Goal: Task Accomplishment & Management: Use online tool/utility

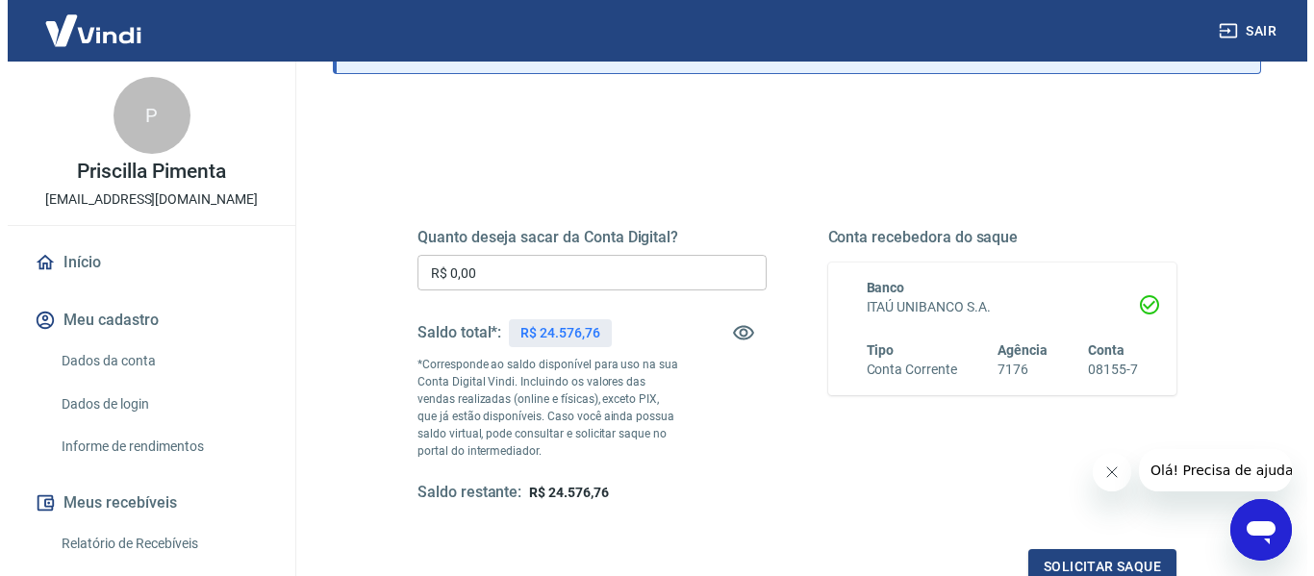
scroll to position [192, 0]
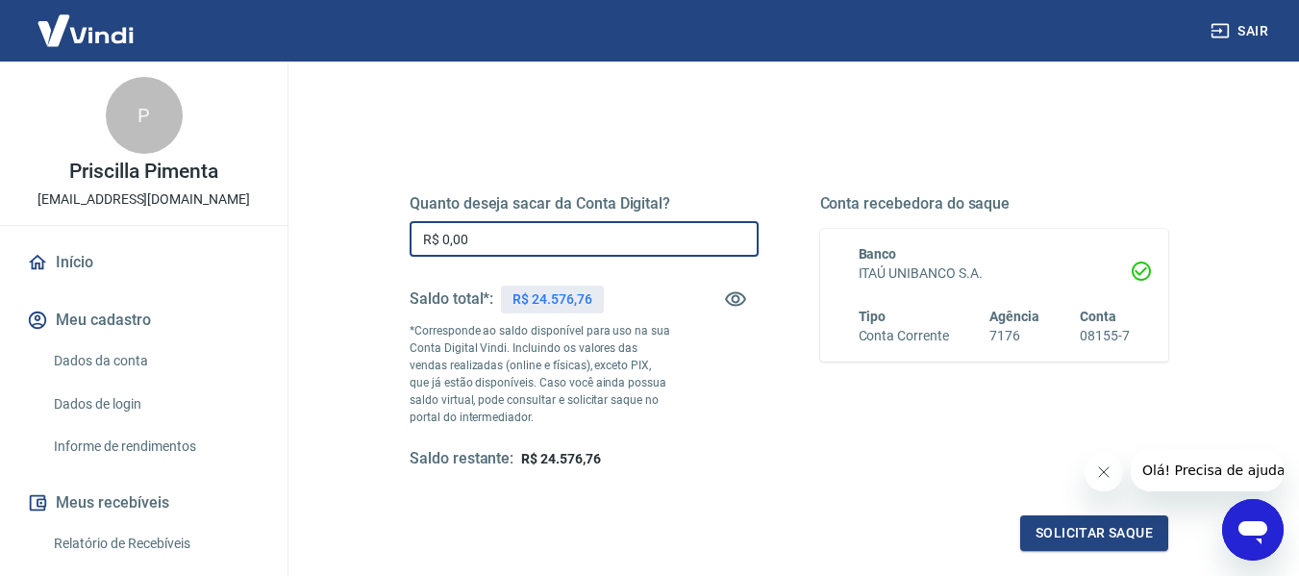
click at [527, 238] on input "R$ 0,00" at bounding box center [584, 239] width 349 height 36
type input "R$ 9.576,76"
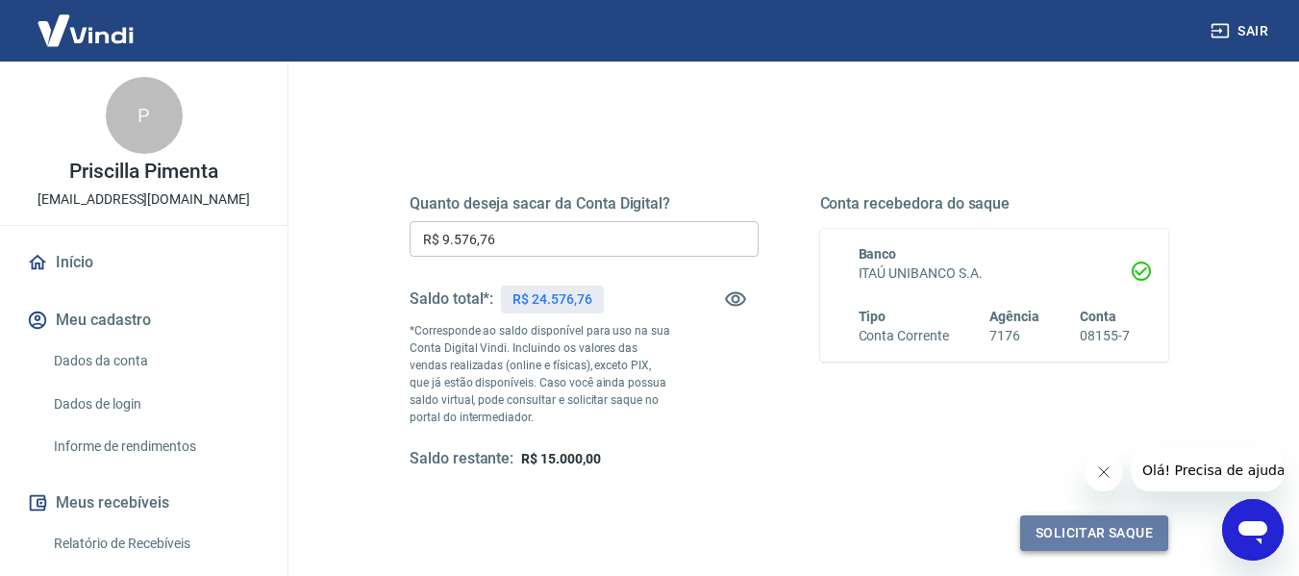
click at [1080, 522] on button "Solicitar saque" at bounding box center [1095, 534] width 148 height 36
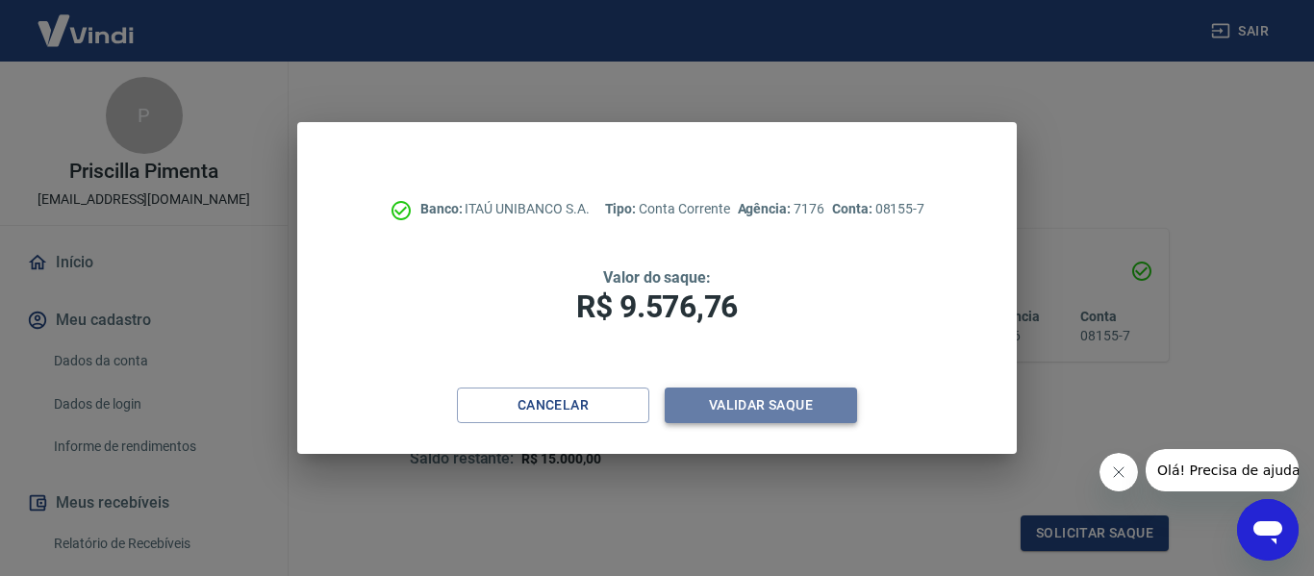
click at [761, 415] on button "Validar saque" at bounding box center [761, 406] width 192 height 36
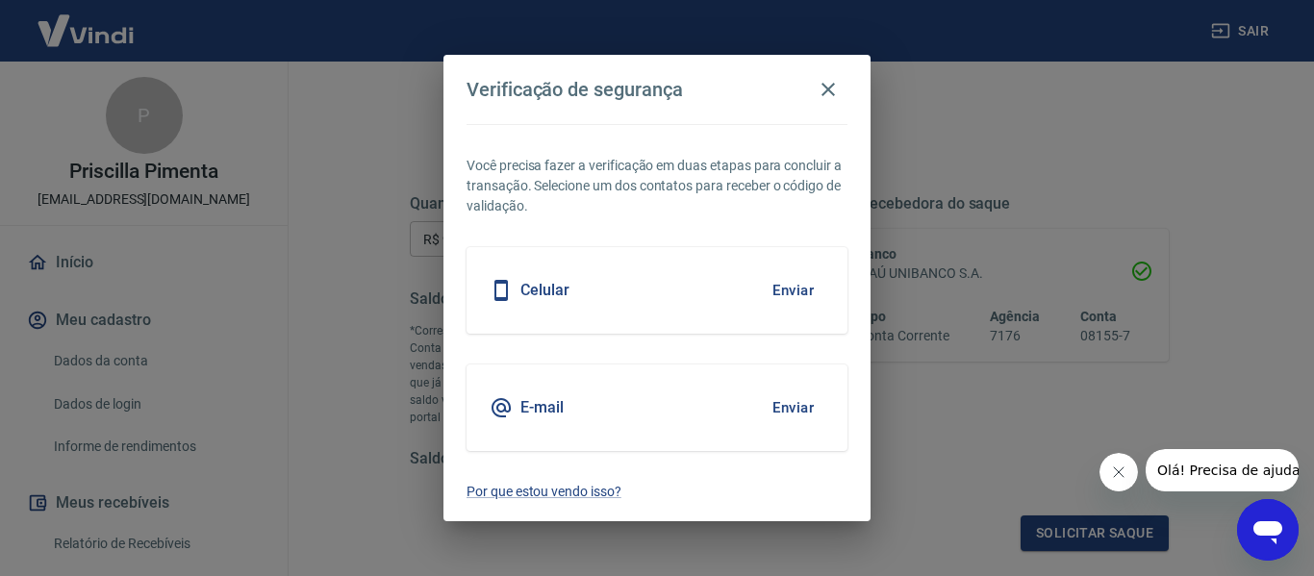
click at [504, 285] on icon at bounding box center [501, 290] width 23 height 23
click at [790, 291] on button "Enviar" at bounding box center [793, 290] width 63 height 40
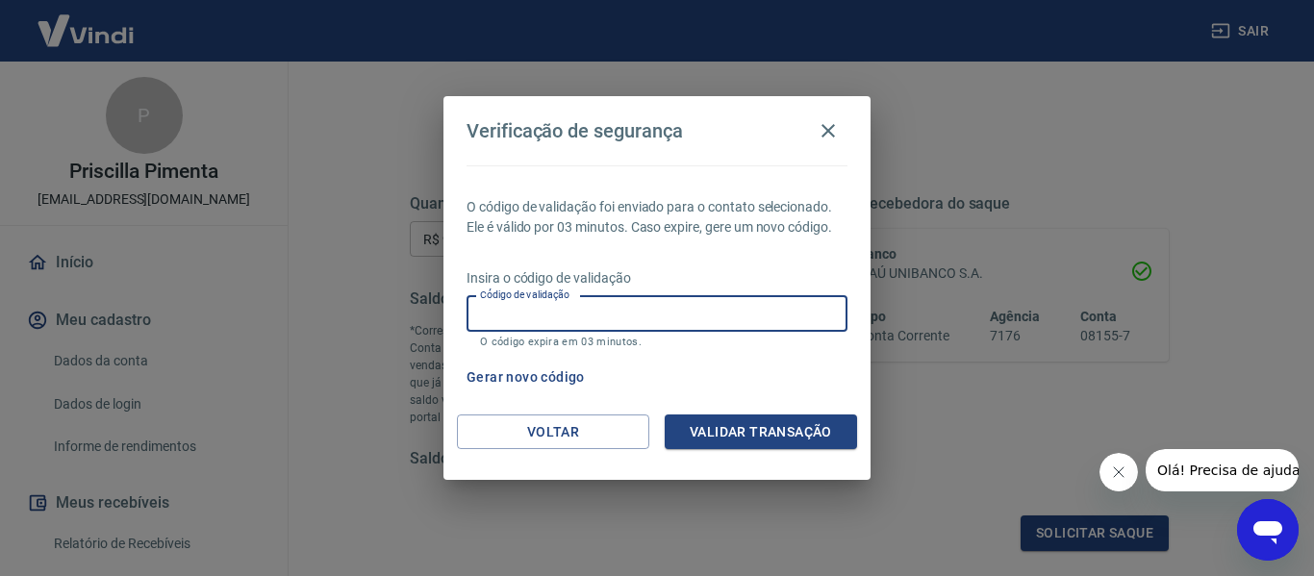
click at [727, 328] on input "Código de validação" at bounding box center [657, 314] width 381 height 36
type input "739630"
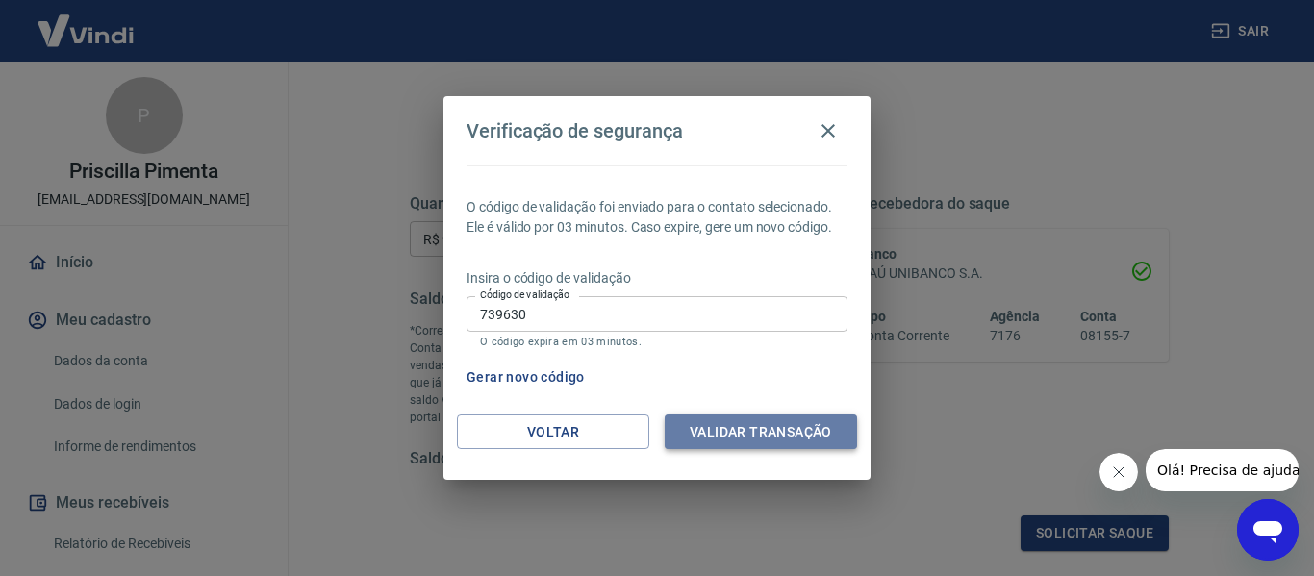
click at [758, 434] on button "Validar transação" at bounding box center [761, 433] width 192 height 36
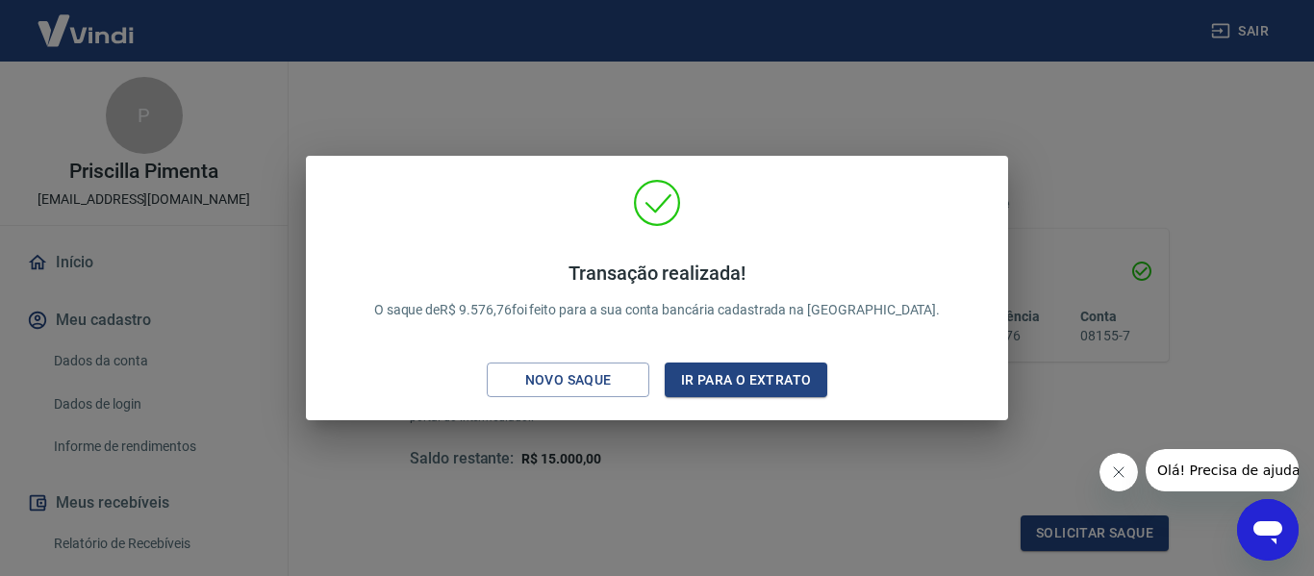
click at [694, 476] on div "Transação realizada! O saque de R$ 9.576,76 foi feito para a sua conta bancária…" at bounding box center [657, 288] width 1314 height 576
